Goal: Task Accomplishment & Management: Manage account settings

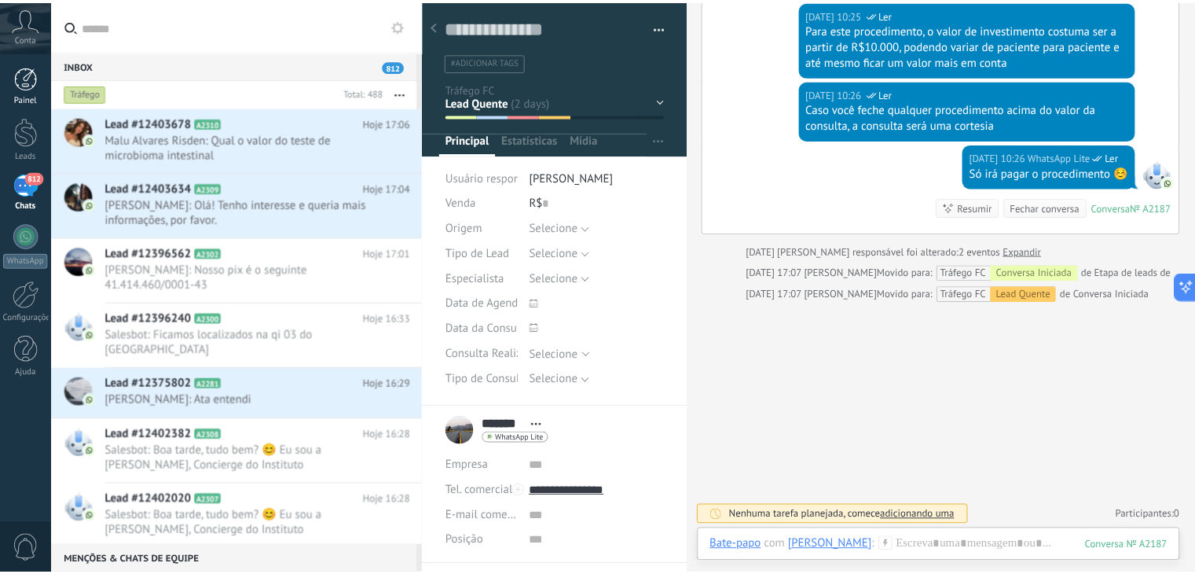
scroll to position [6, 0]
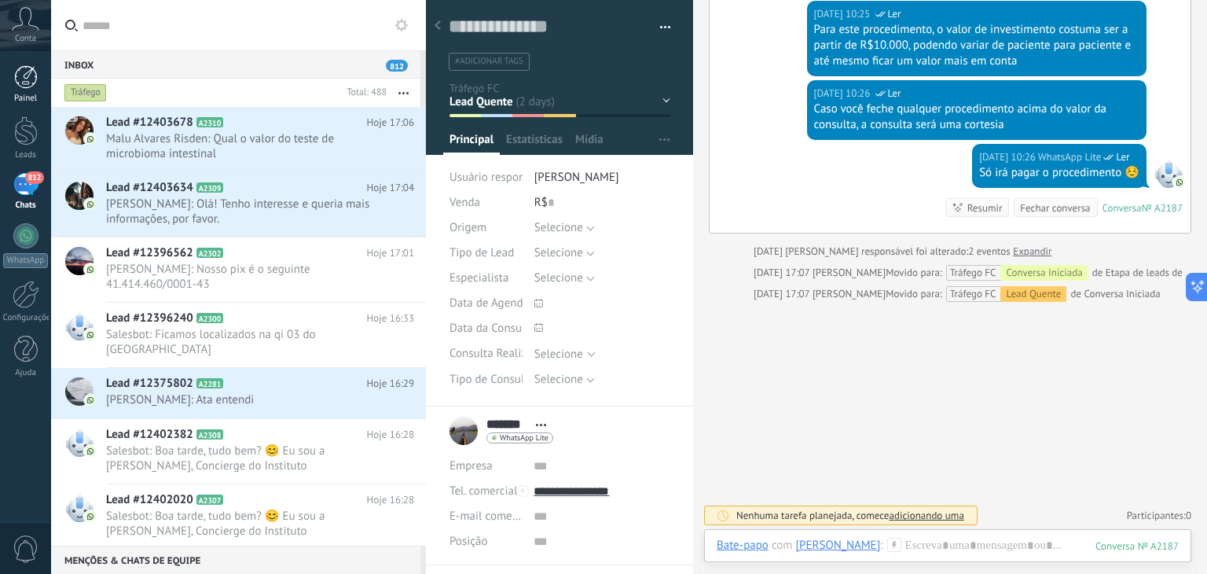
click at [29, 83] on div at bounding box center [26, 77] width 24 height 24
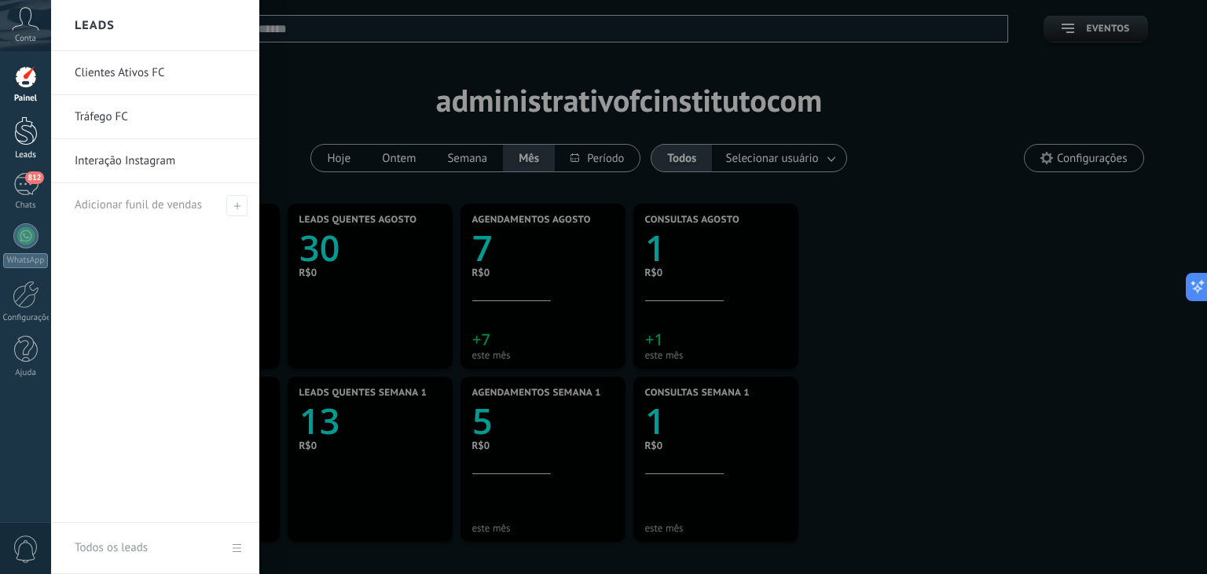
click at [28, 136] on div at bounding box center [26, 130] width 24 height 29
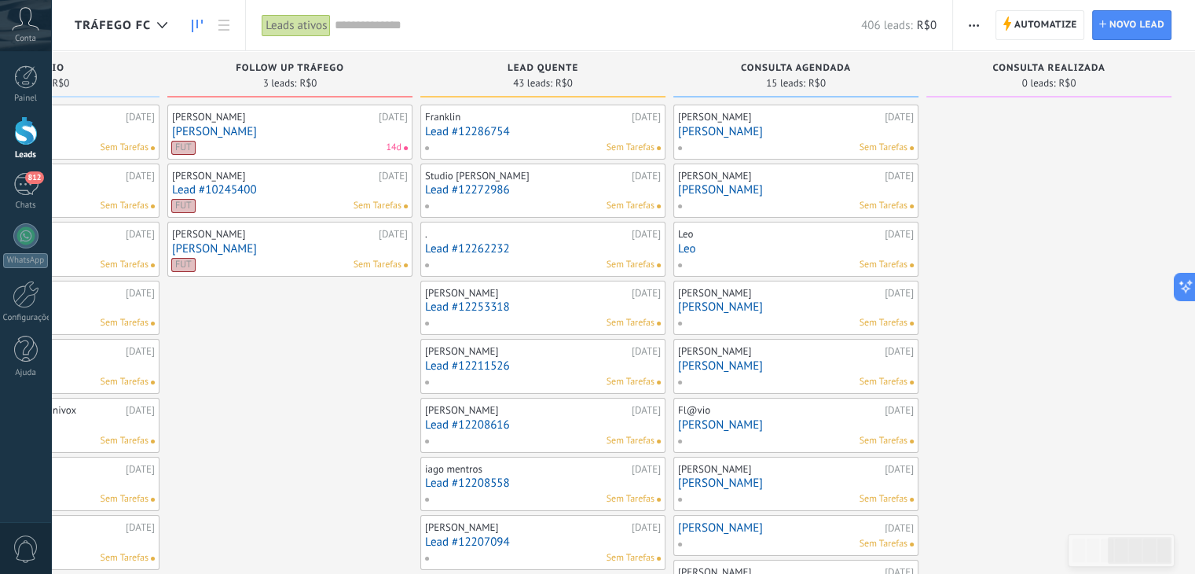
click at [582, 29] on input "text" at bounding box center [598, 25] width 526 height 17
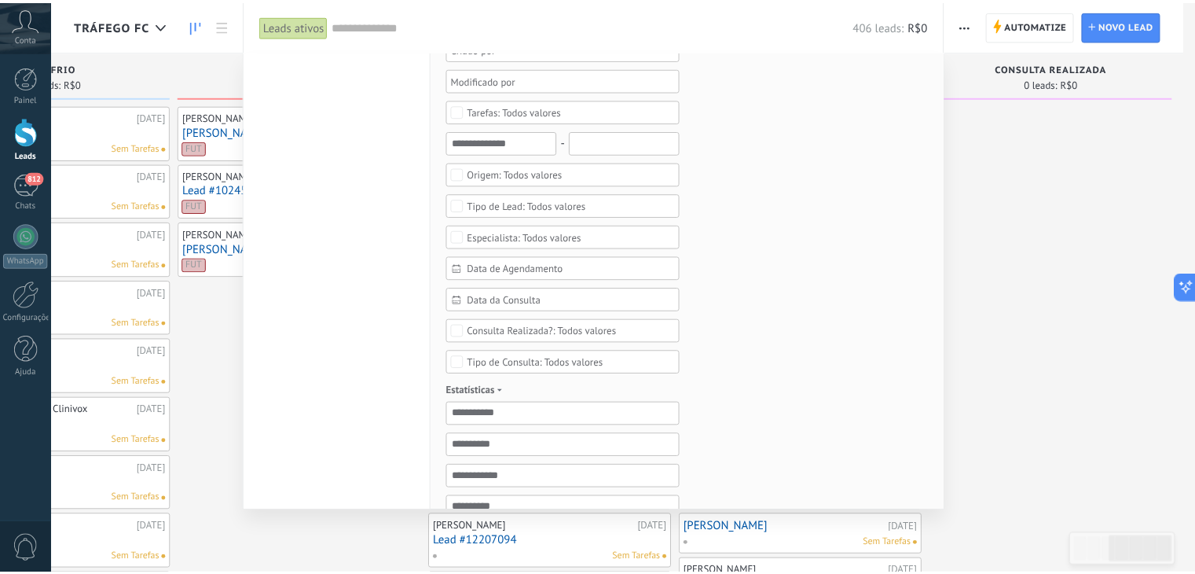
scroll to position [242, 0]
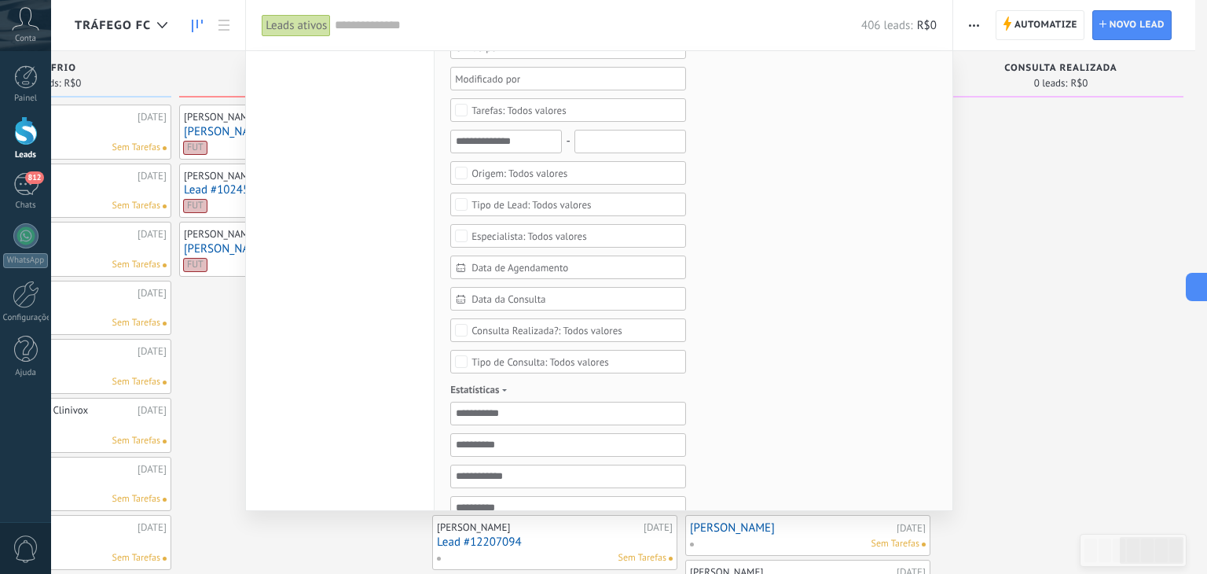
click at [526, 293] on span "Data da Consulta" at bounding box center [574, 299] width 206 height 12
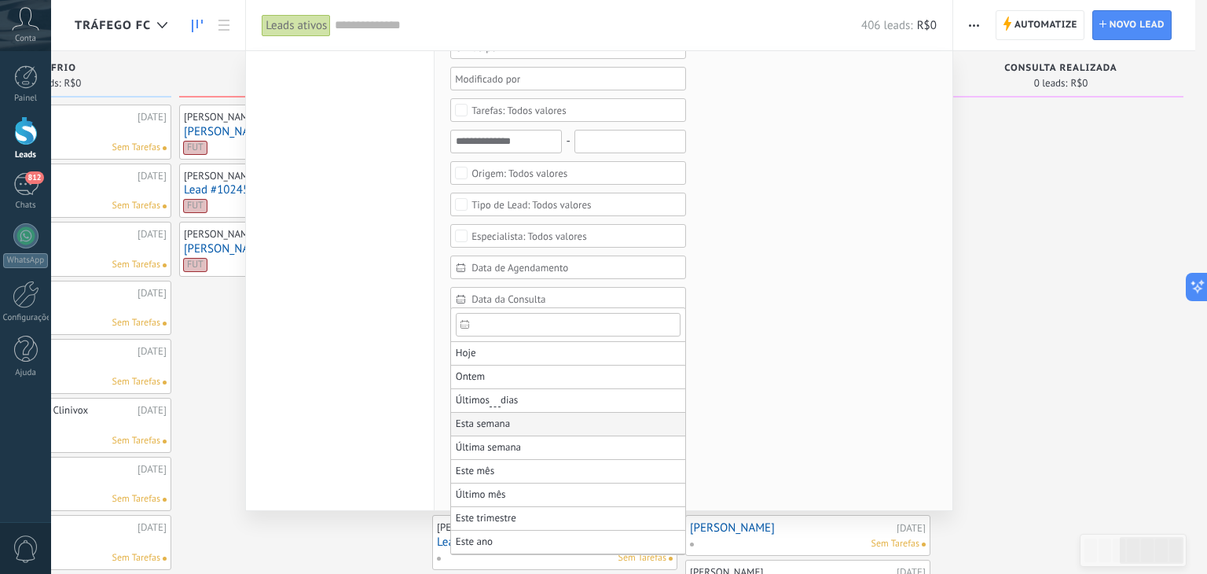
click at [510, 422] on li "Esta semana" at bounding box center [568, 425] width 234 height 24
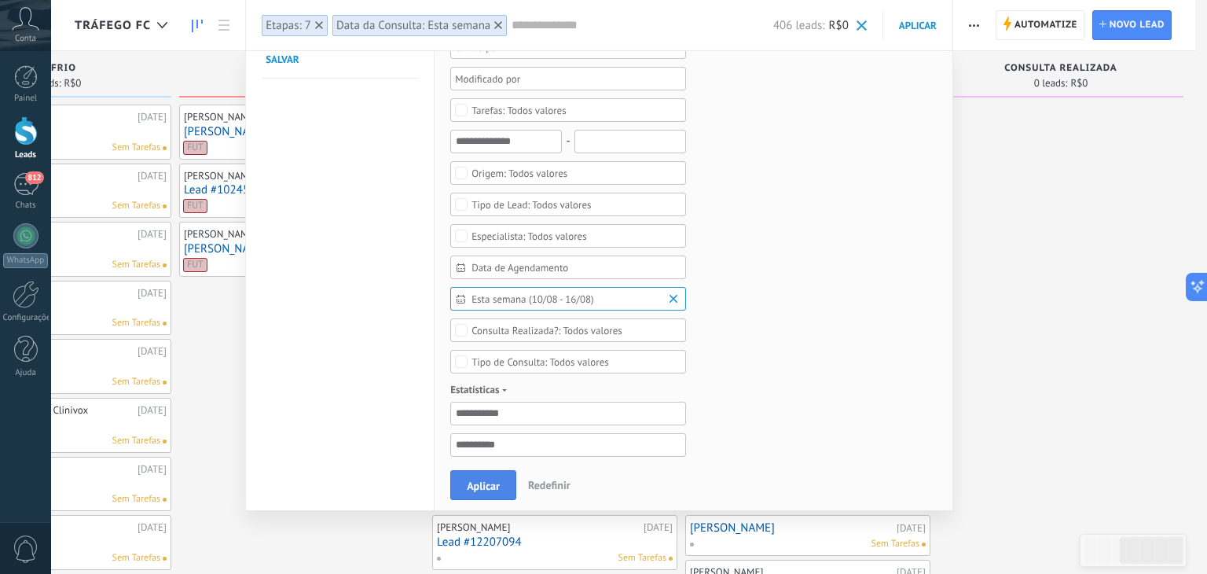
click at [485, 491] on span "Aplicar" at bounding box center [483, 485] width 33 height 11
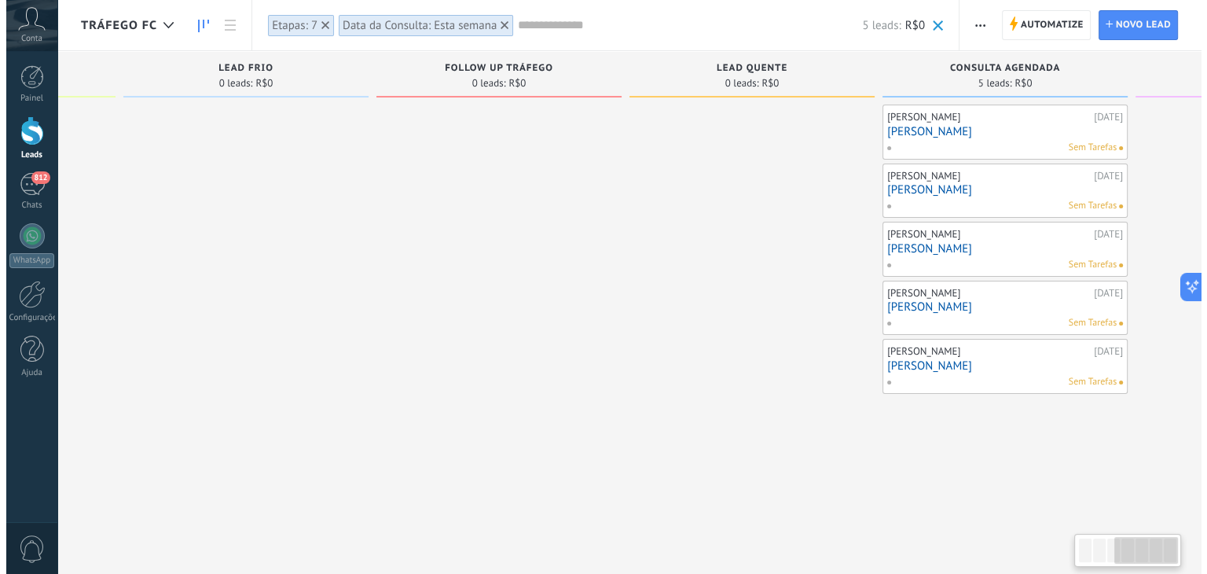
scroll to position [0, 674]
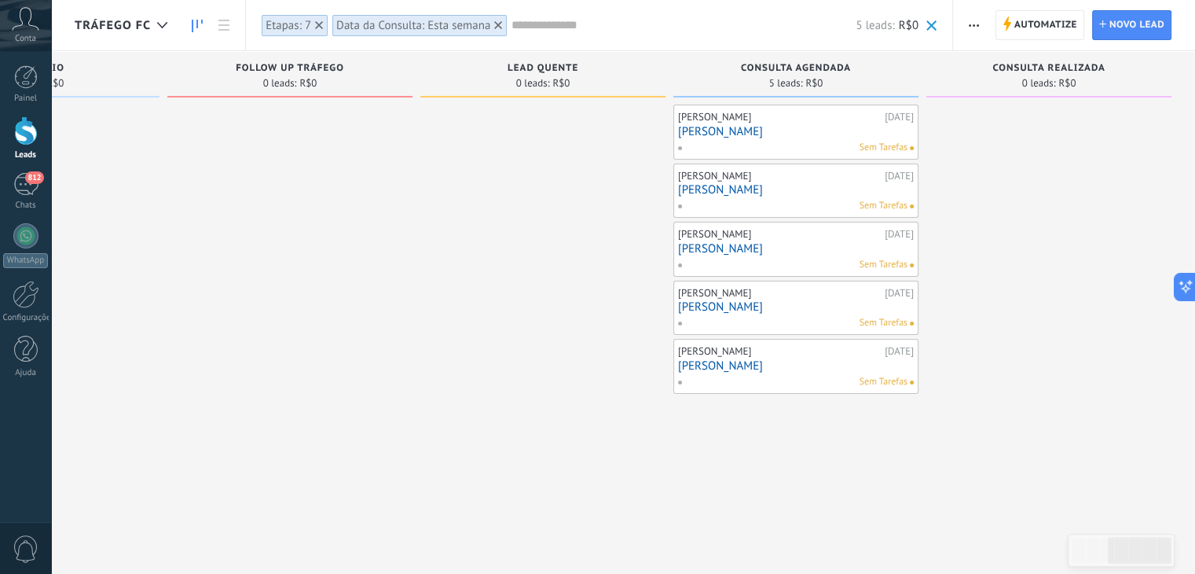
click at [729, 367] on link "[PERSON_NAME]" at bounding box center [796, 365] width 236 height 13
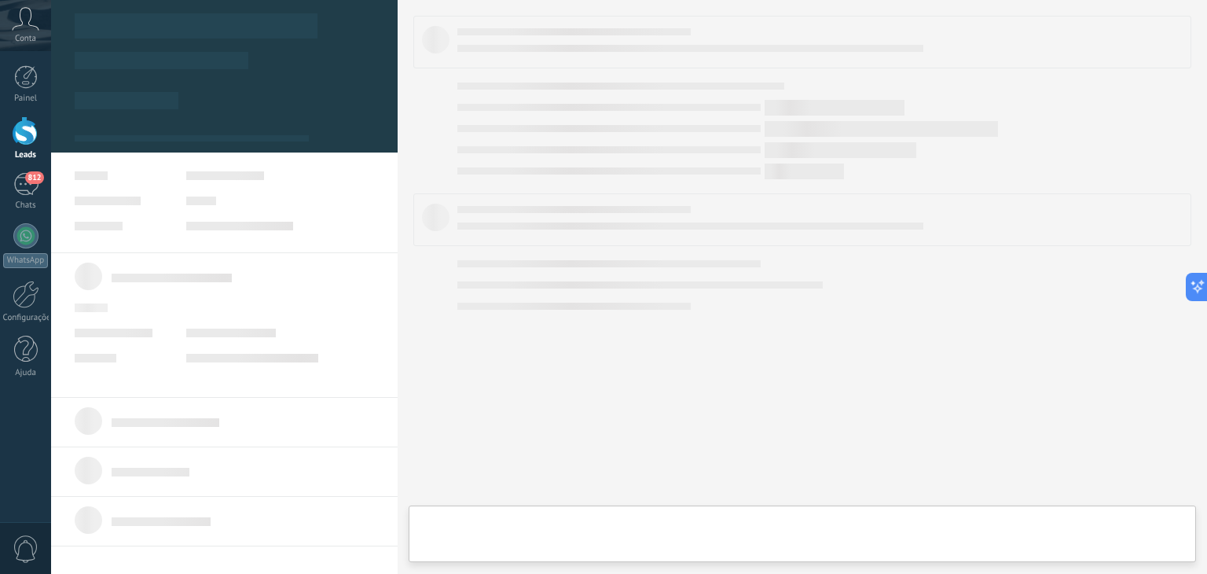
scroll to position [0, 662]
type textarea "**********"
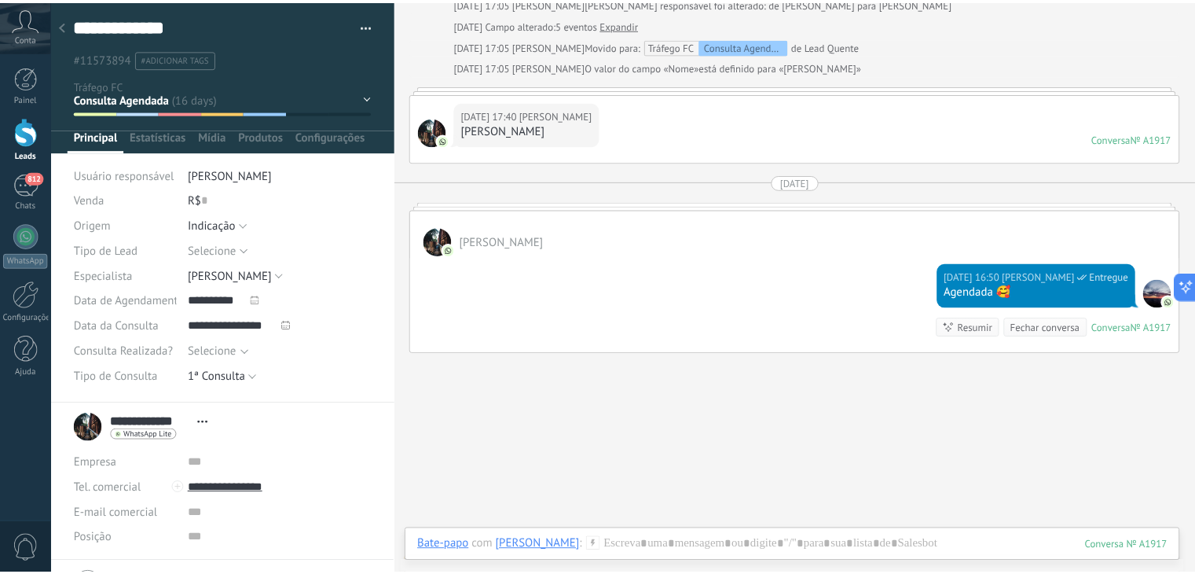
scroll to position [1247, 0]
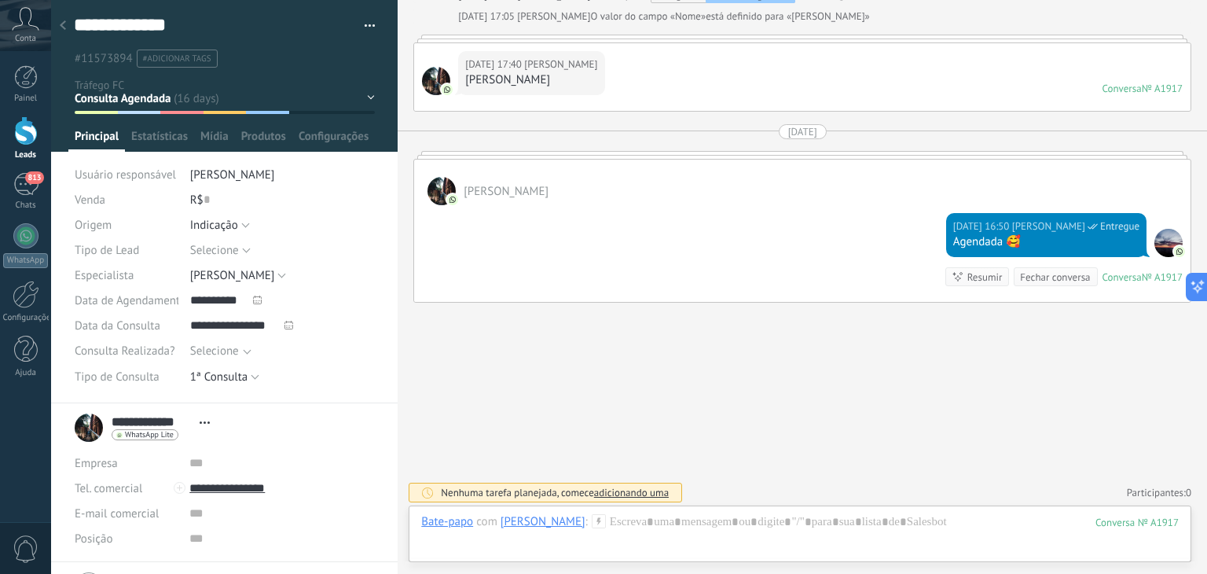
click at [60, 20] on div at bounding box center [63, 26] width 22 height 31
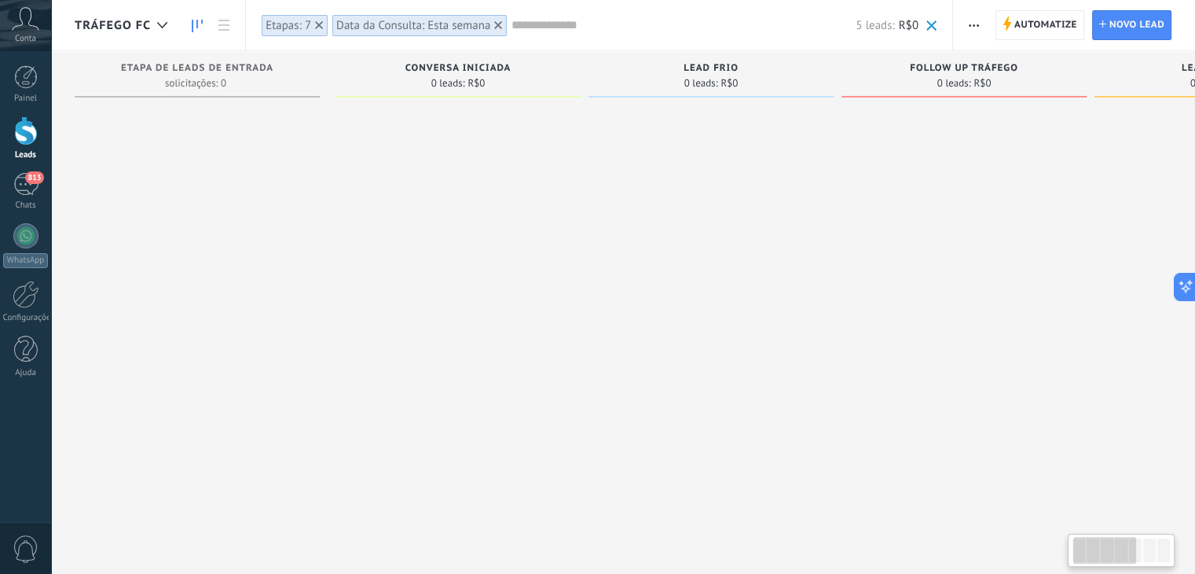
scroll to position [0, 674]
